Goal: Find specific page/section: Find specific page/section

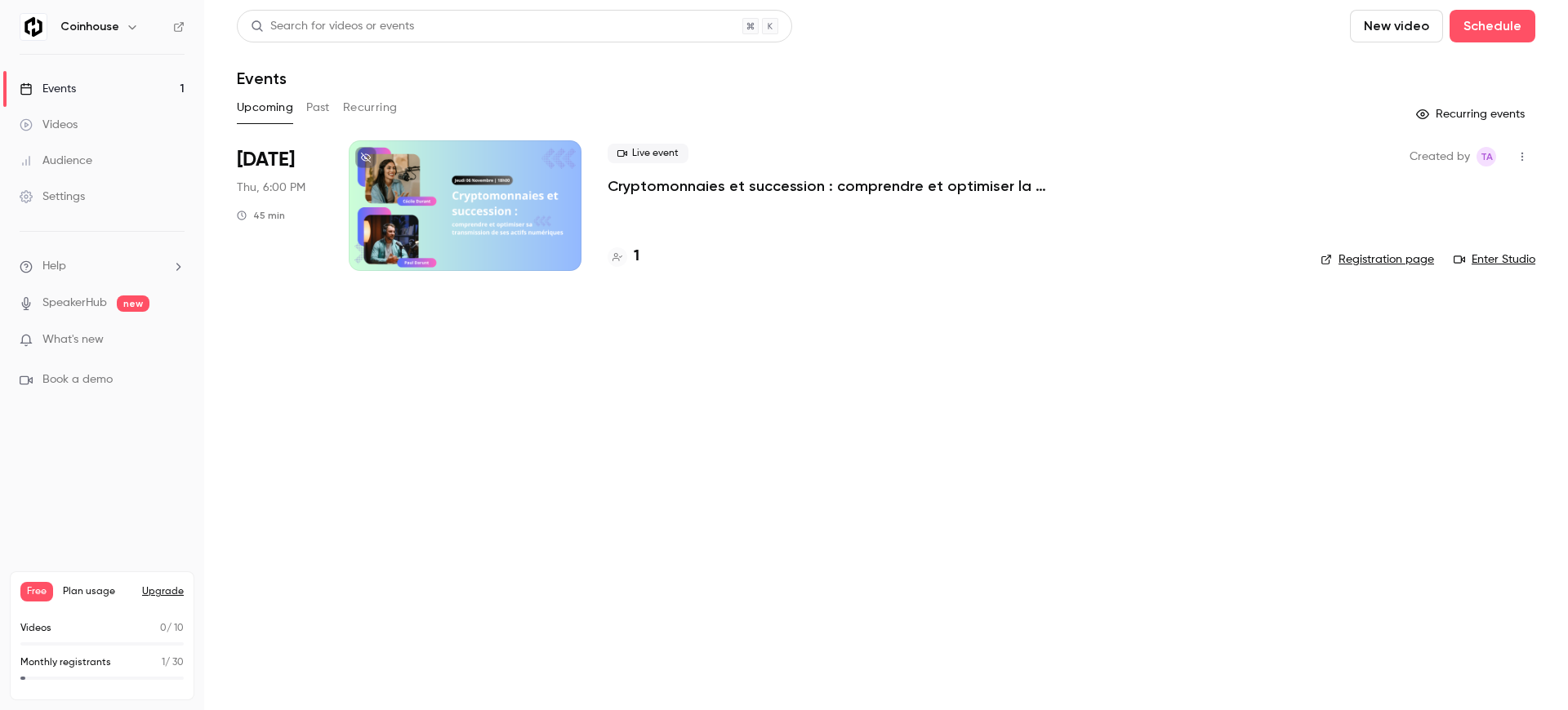
click at [494, 221] on div at bounding box center [465, 205] width 233 height 131
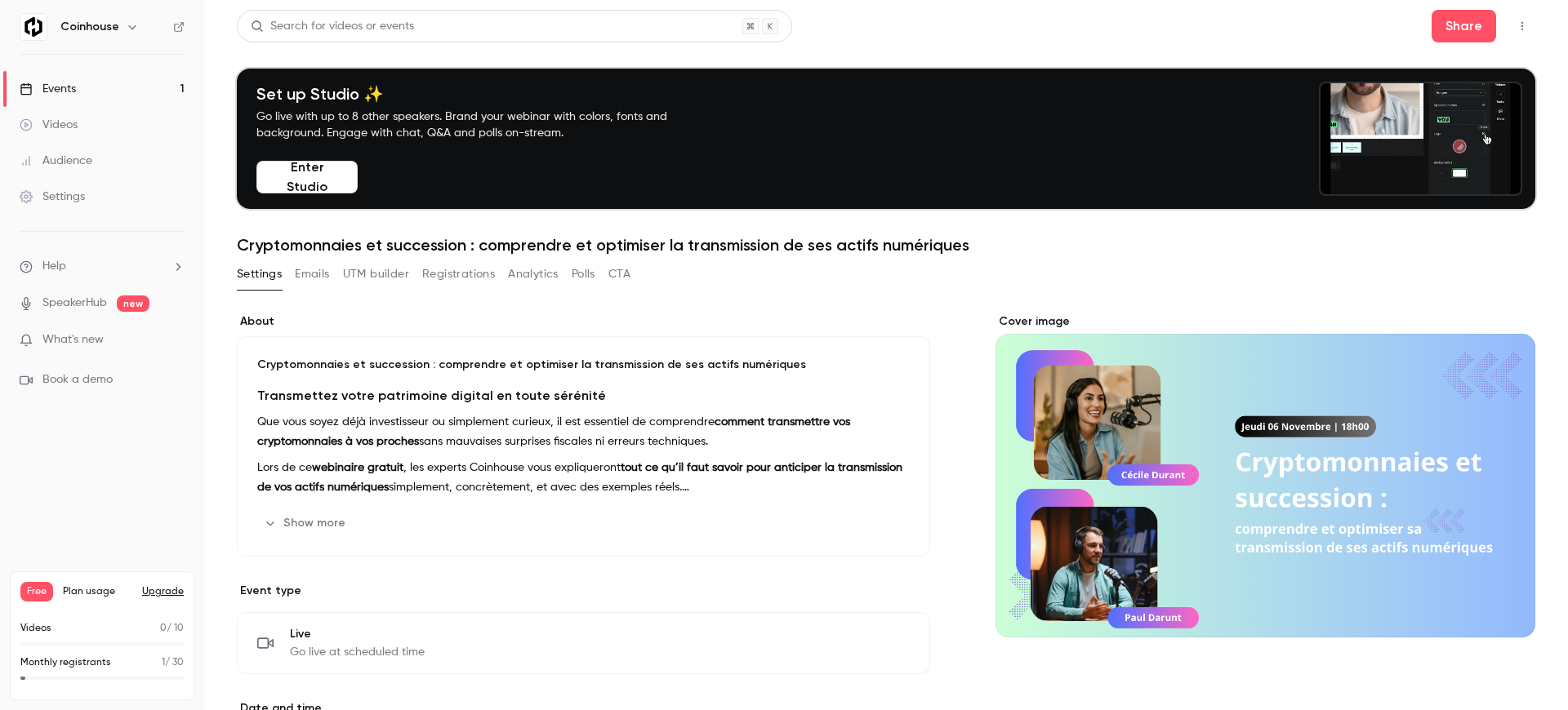
click at [37, 30] on img at bounding box center [34, 27] width 26 height 26
click at [73, 27] on h6 "Coinhouse" at bounding box center [89, 27] width 58 height 16
click at [143, 28] on div "Coinhouse" at bounding box center [110, 27] width 100 height 20
click at [138, 27] on button "button" at bounding box center [132, 27] width 20 height 20
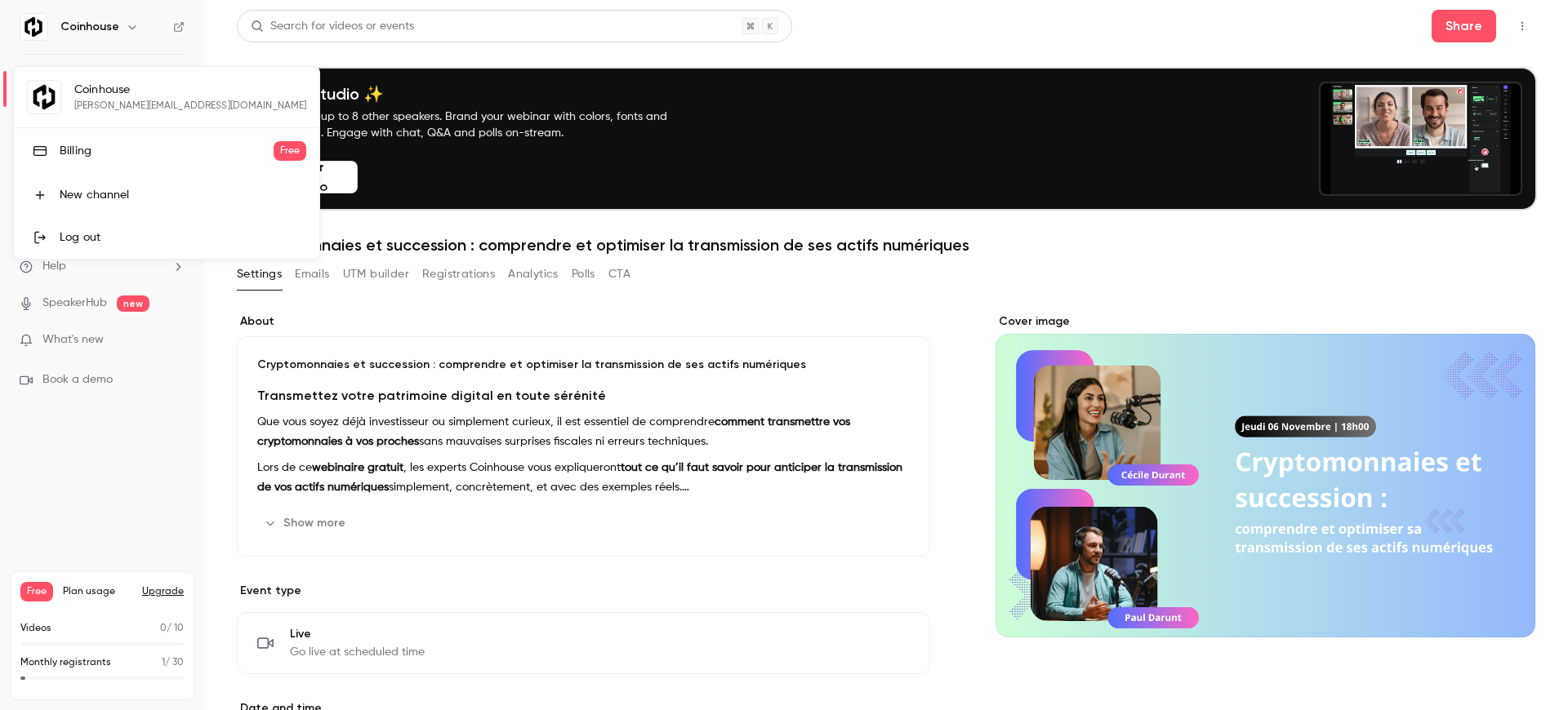
click at [175, 30] on div at bounding box center [784, 355] width 1568 height 710
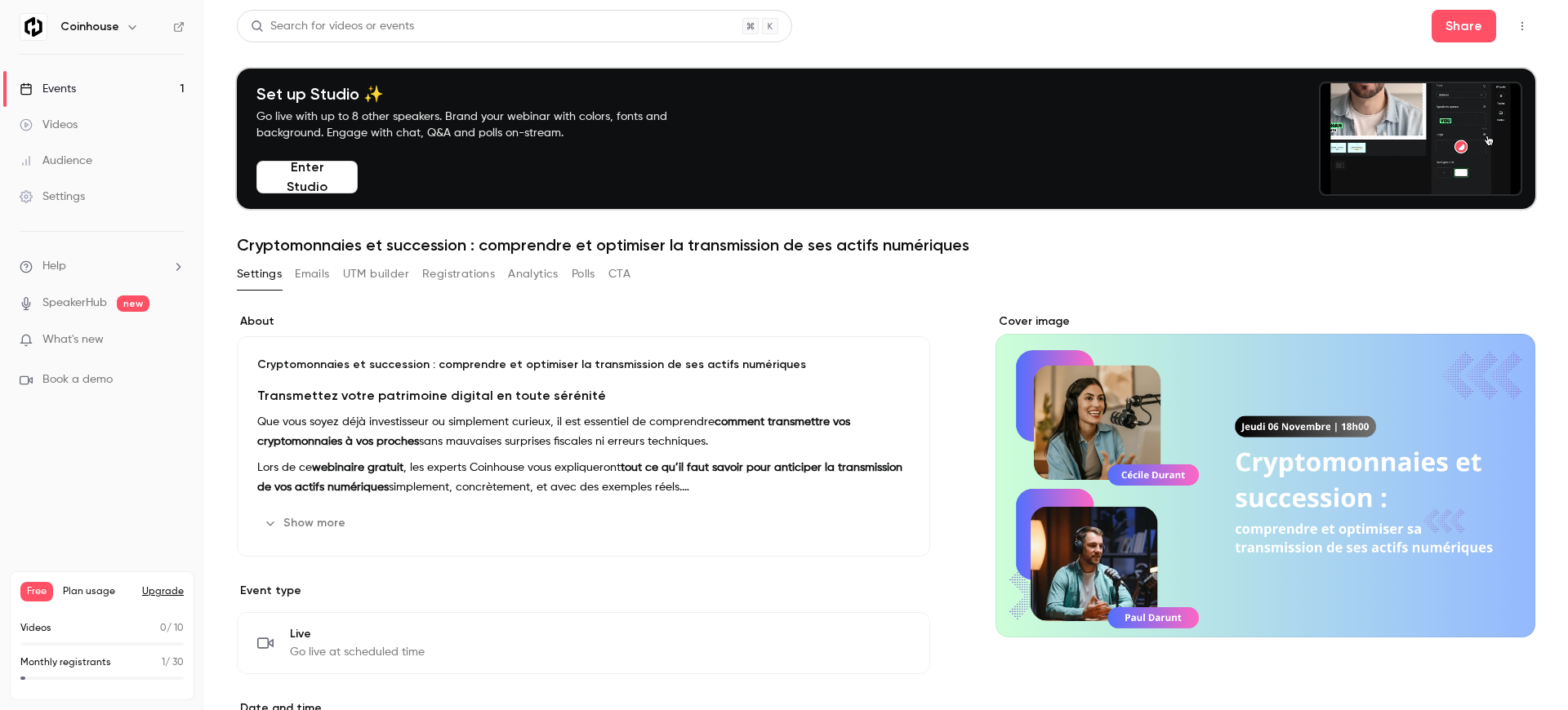
click at [176, 22] on icon at bounding box center [178, 27] width 11 height 11
